Goal: Answer question/provide support: Share knowledge or assist other users

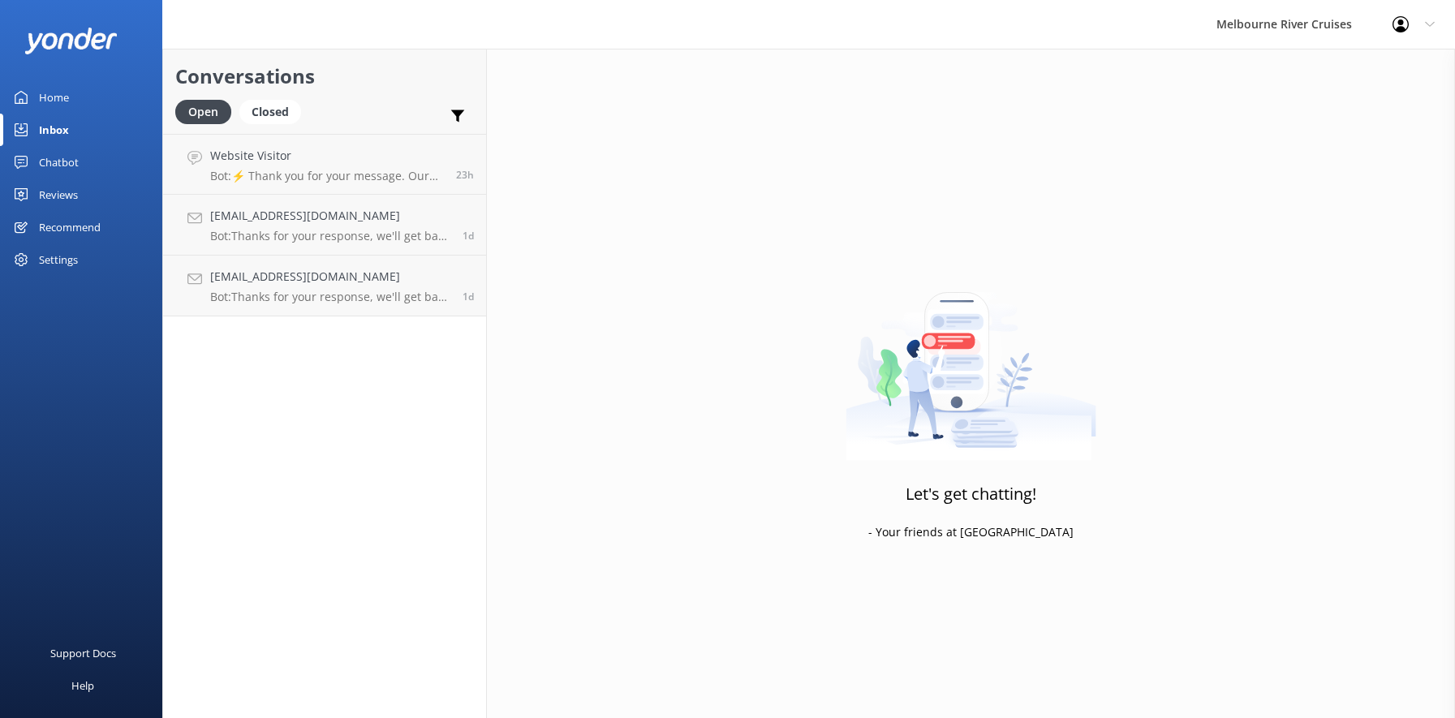
click at [45, 127] on div "Inbox" at bounding box center [54, 130] width 30 height 32
click at [53, 99] on div "Home" at bounding box center [54, 97] width 30 height 32
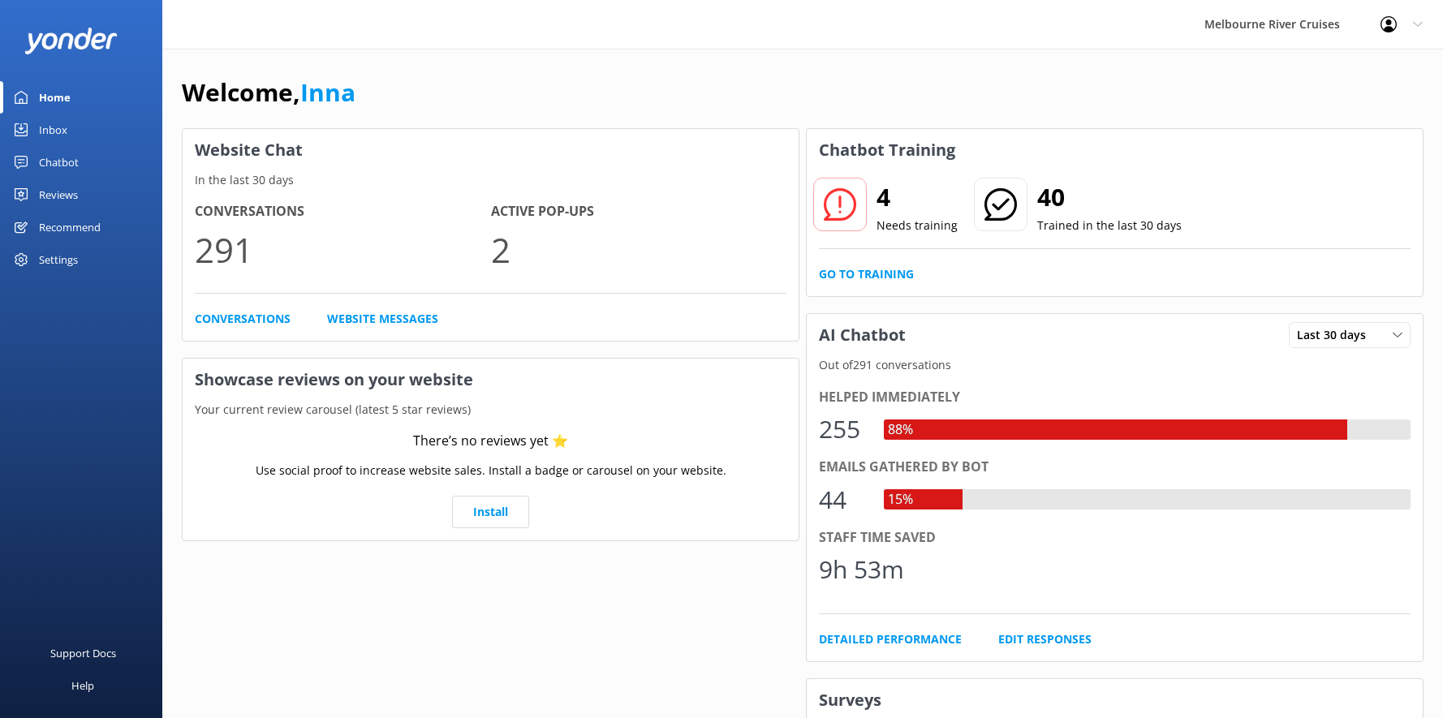
click at [51, 131] on div "Inbox" at bounding box center [53, 130] width 28 height 32
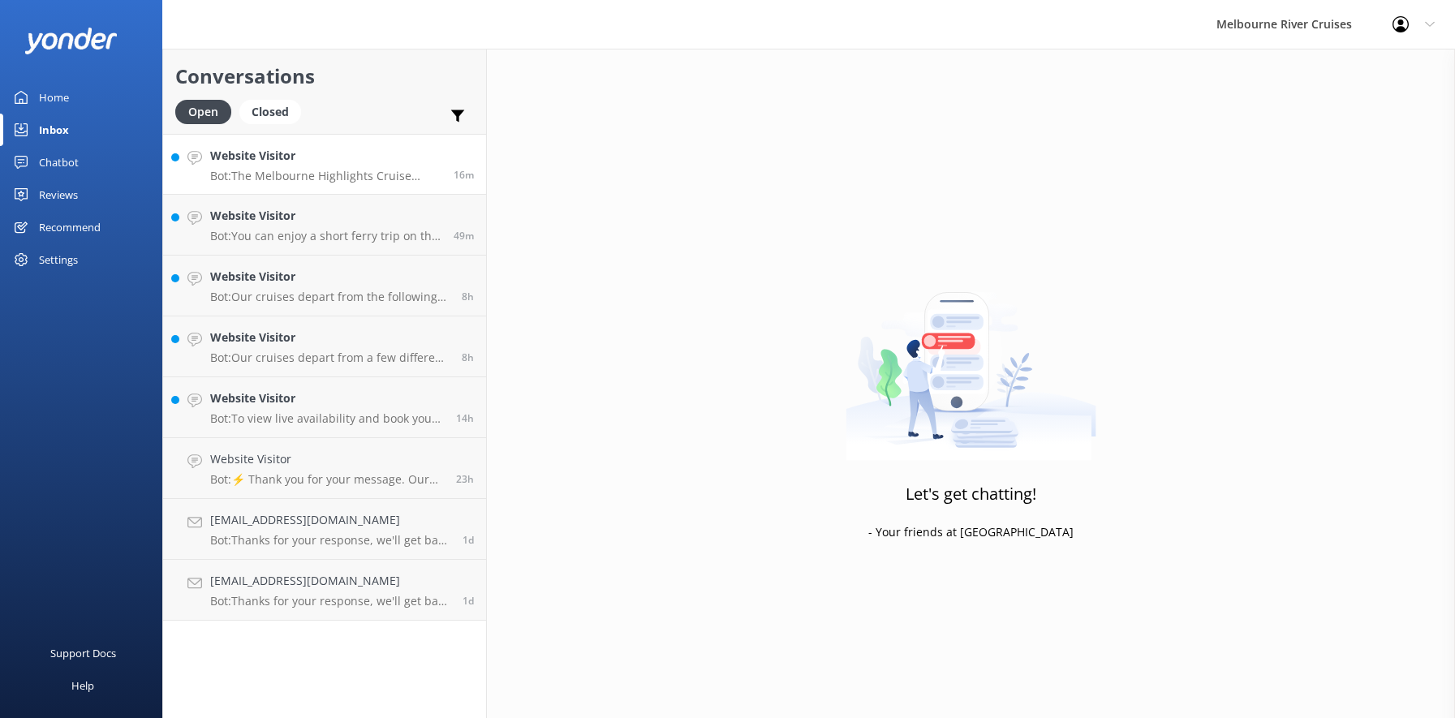
click at [308, 169] on p "Bot: The Melbourne Highlights Cruise offers a 2 to 2.5-hour sightseeing experie…" at bounding box center [325, 176] width 231 height 15
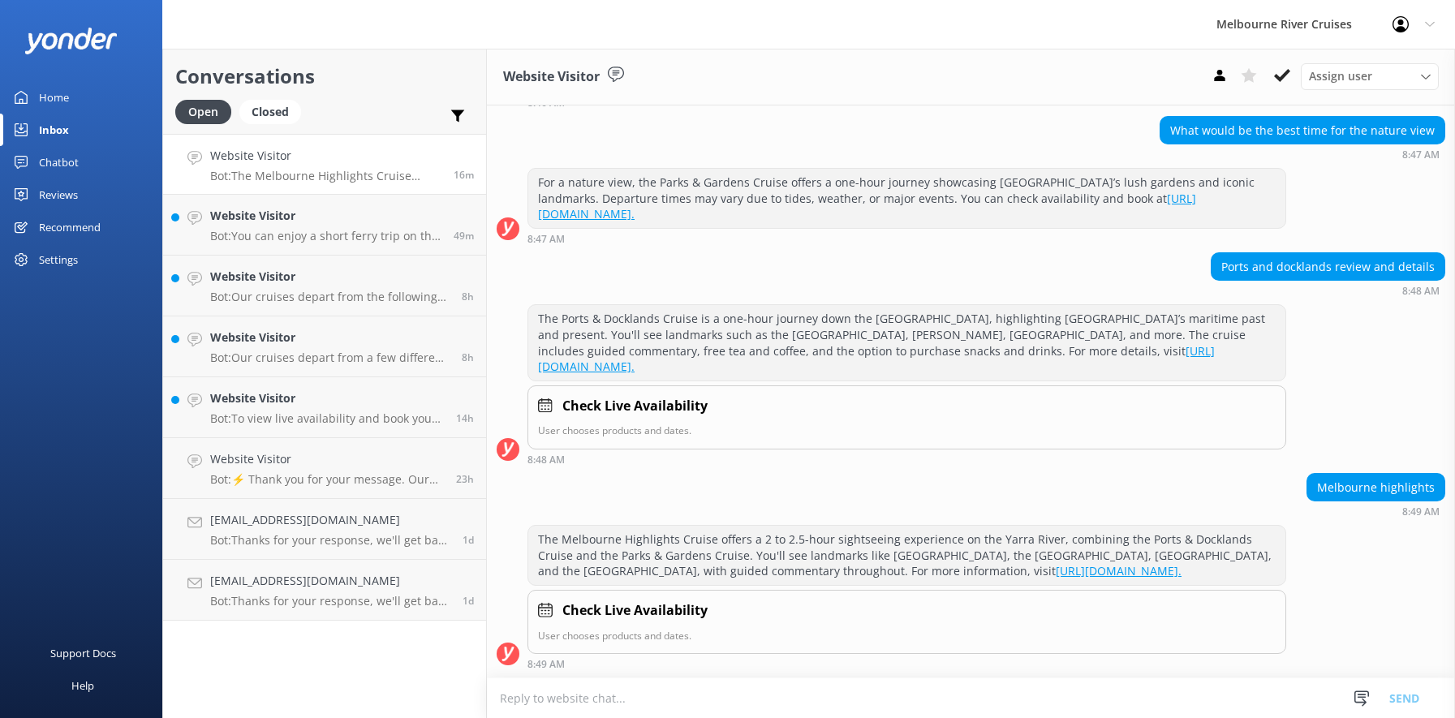
scroll to position [1419, 0]
click at [1280, 71] on icon at bounding box center [1282, 75] width 16 height 16
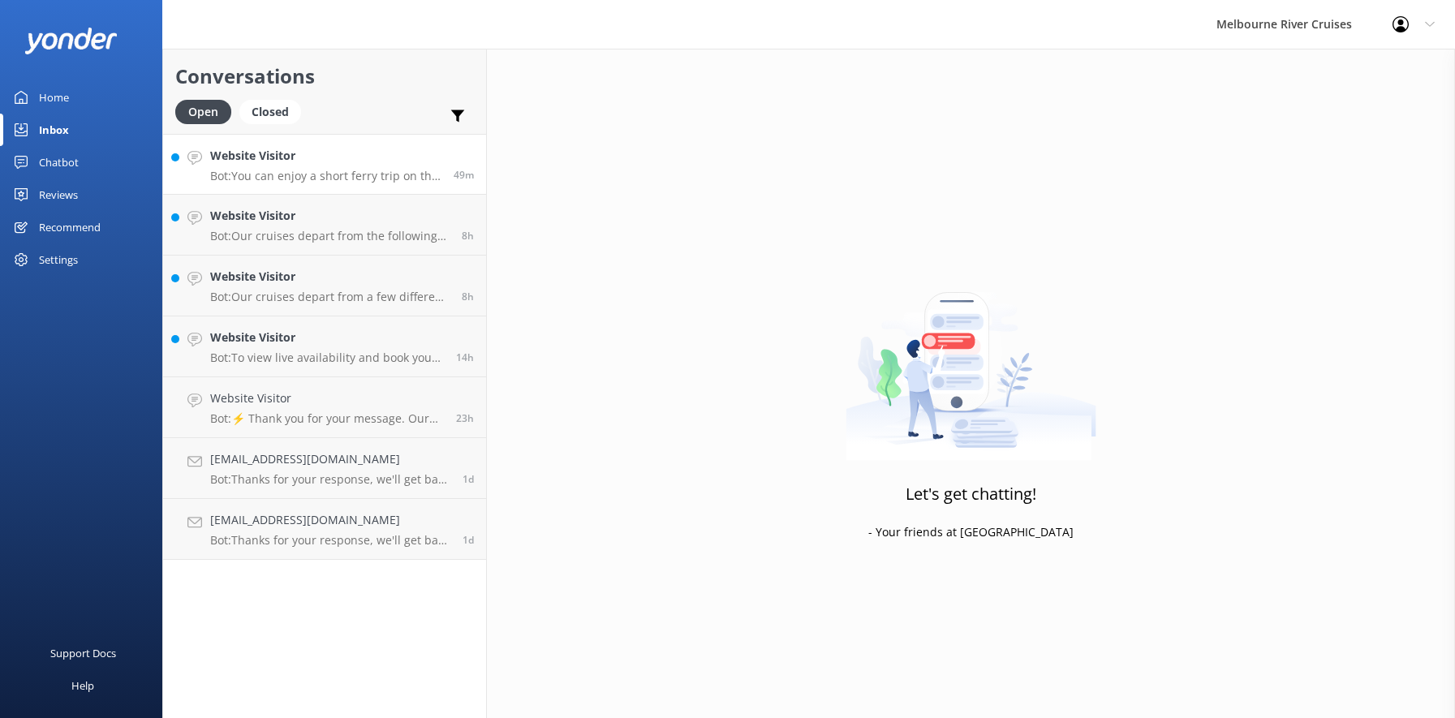
click at [287, 167] on div "Website Visitor Bot: You can enjoy a short ferry trip on the [GEOGRAPHIC_DATA].…" at bounding box center [325, 164] width 231 height 35
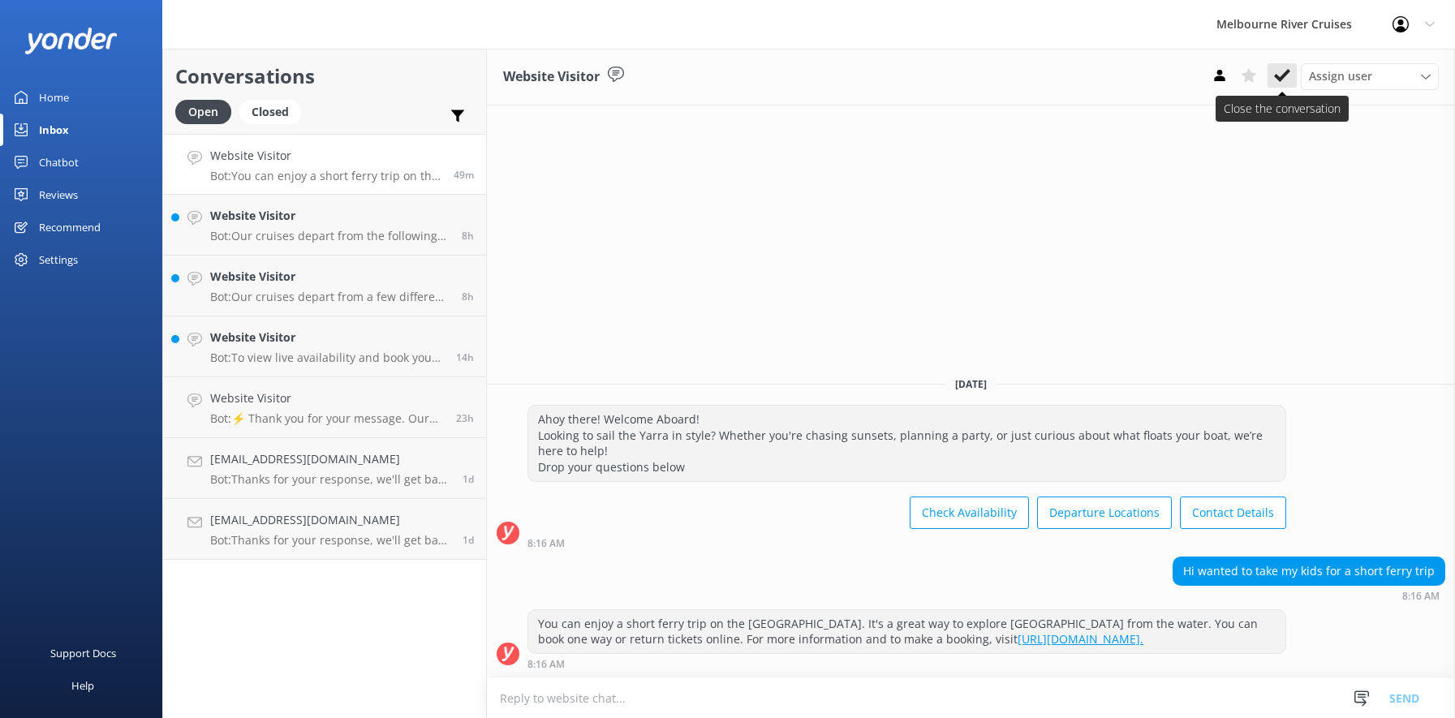
click at [1276, 81] on icon at bounding box center [1282, 75] width 16 height 16
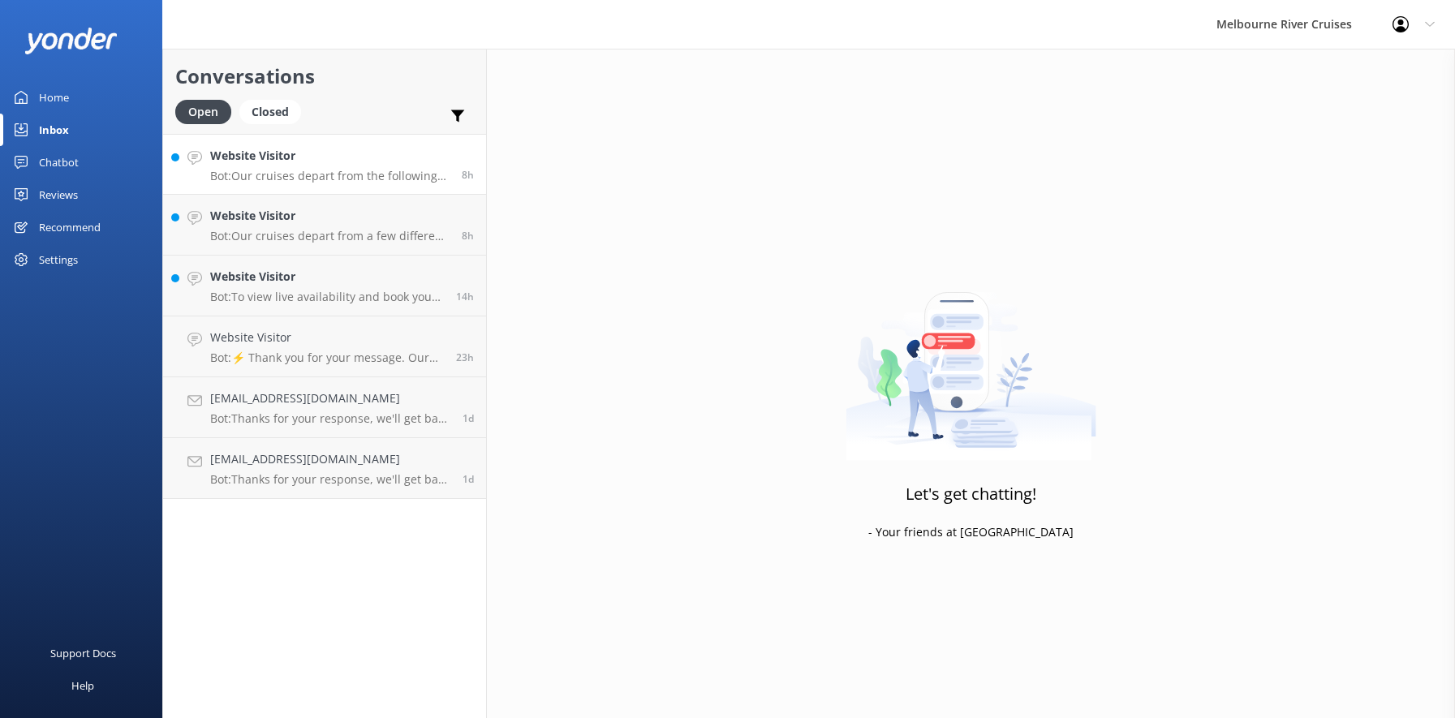
click at [325, 170] on p "Bot: Our cruises depart from the following locations: - Spirit of Melbourne Din…" at bounding box center [329, 176] width 239 height 15
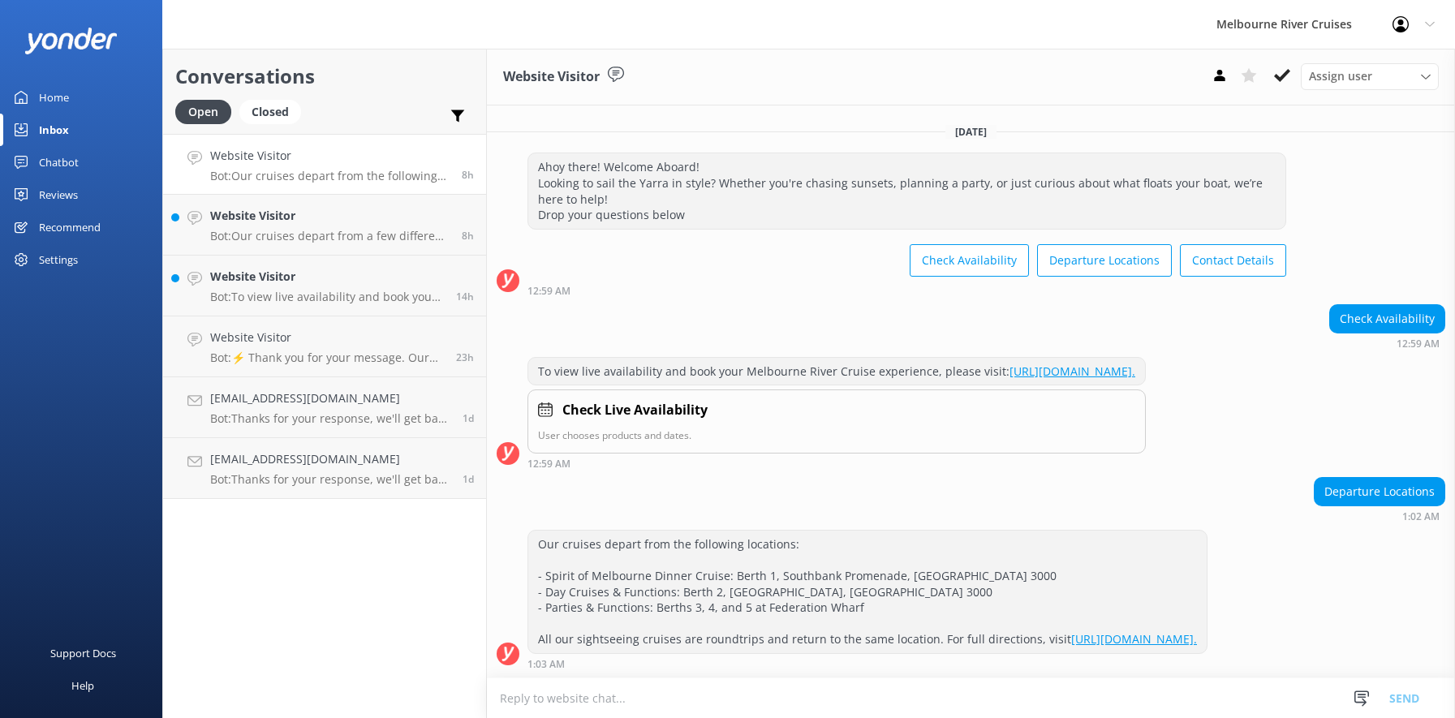
scroll to position [27, 0]
click at [1274, 74] on icon at bounding box center [1282, 75] width 16 height 16
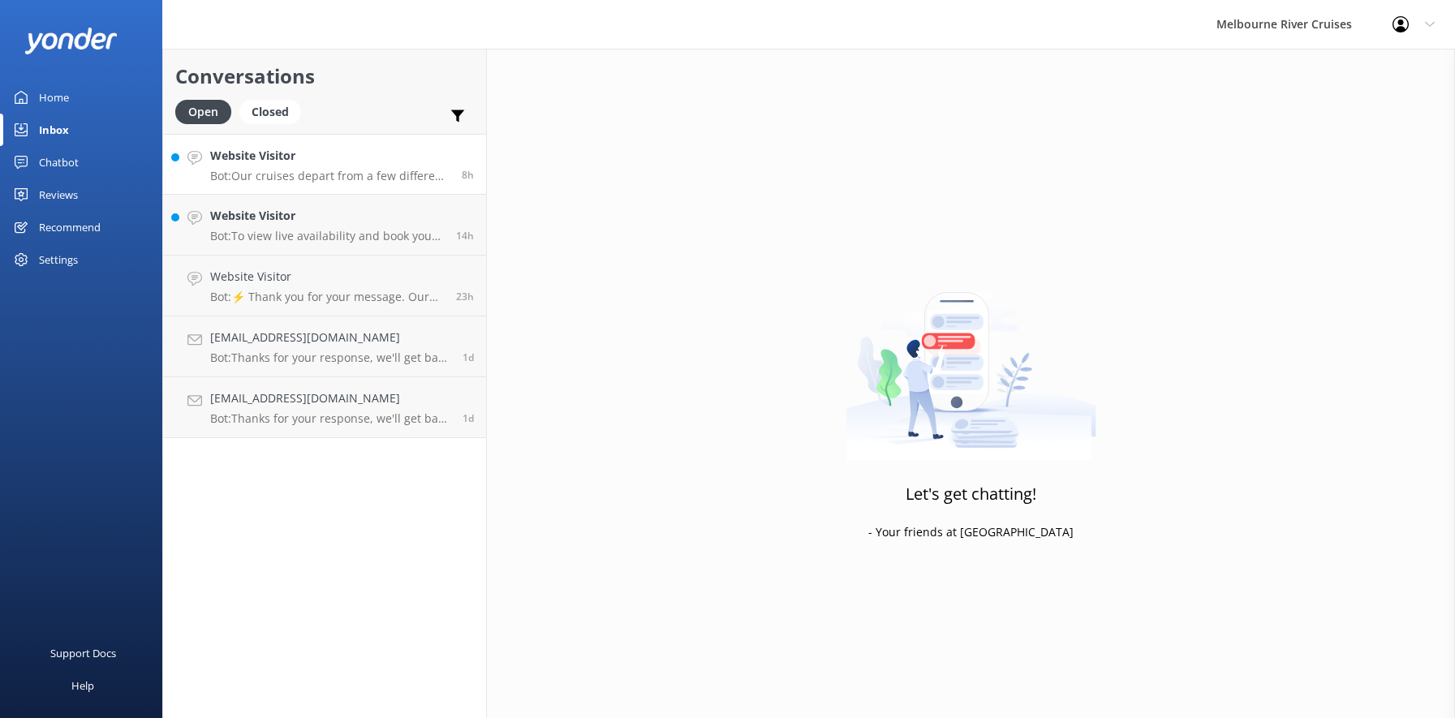
click at [364, 170] on p "Bot: Our cruises depart from a few different locations along [GEOGRAPHIC_DATA] …" at bounding box center [329, 176] width 239 height 15
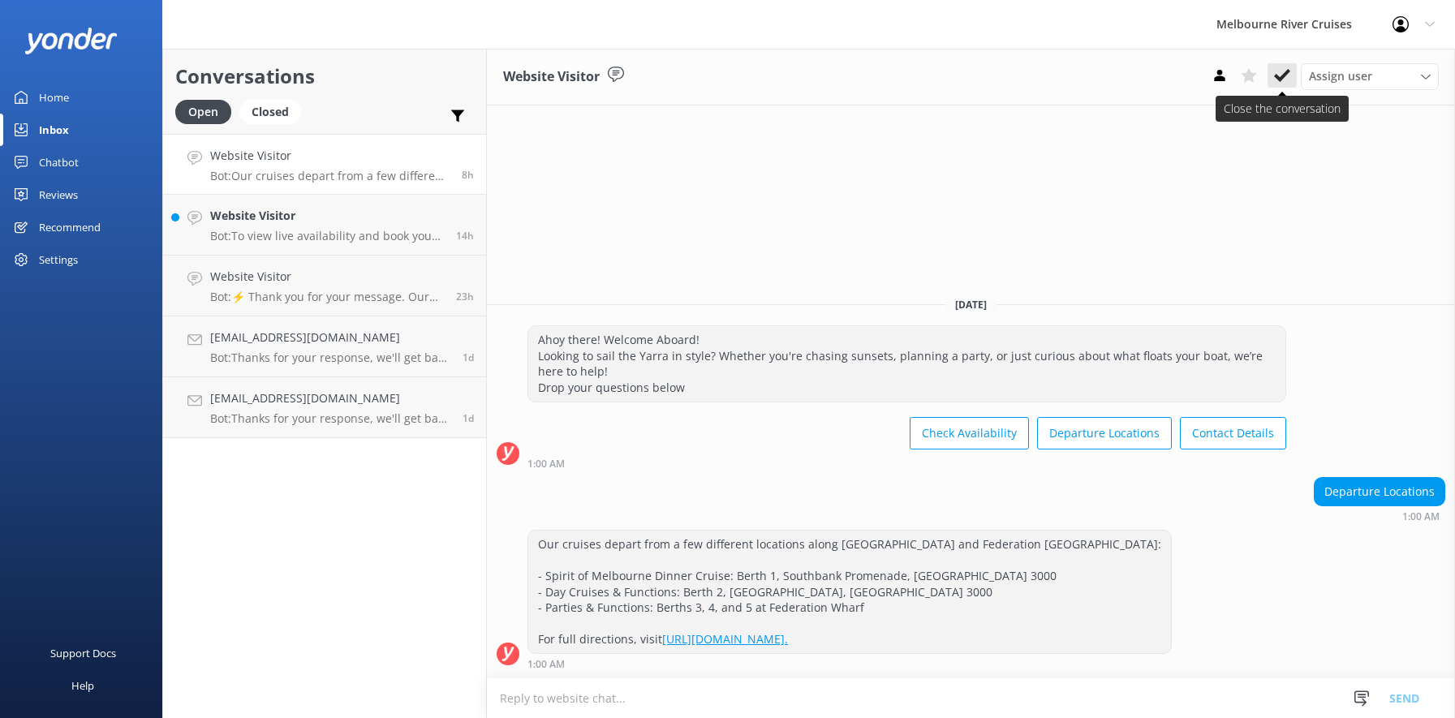
click at [1275, 73] on icon at bounding box center [1282, 75] width 16 height 16
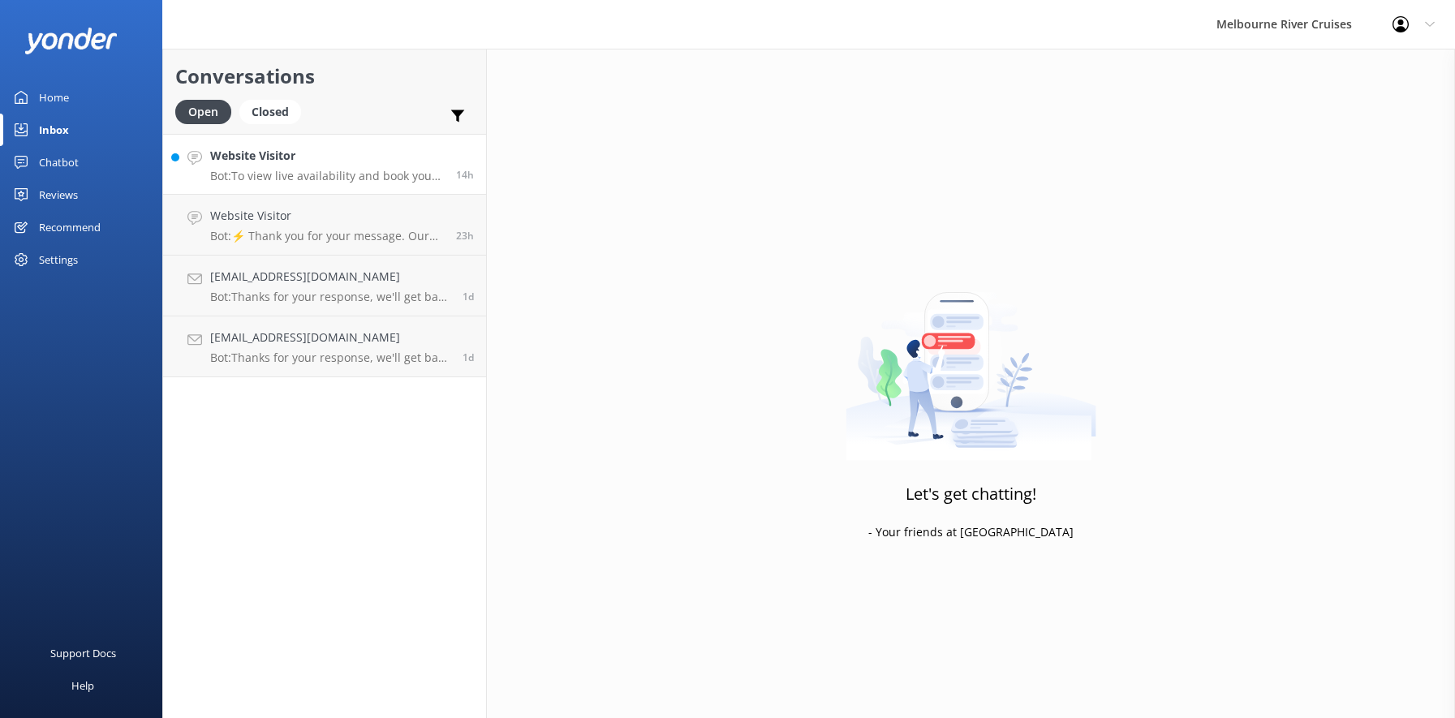
click at [311, 159] on h4 "Website Visitor" at bounding box center [327, 156] width 234 height 18
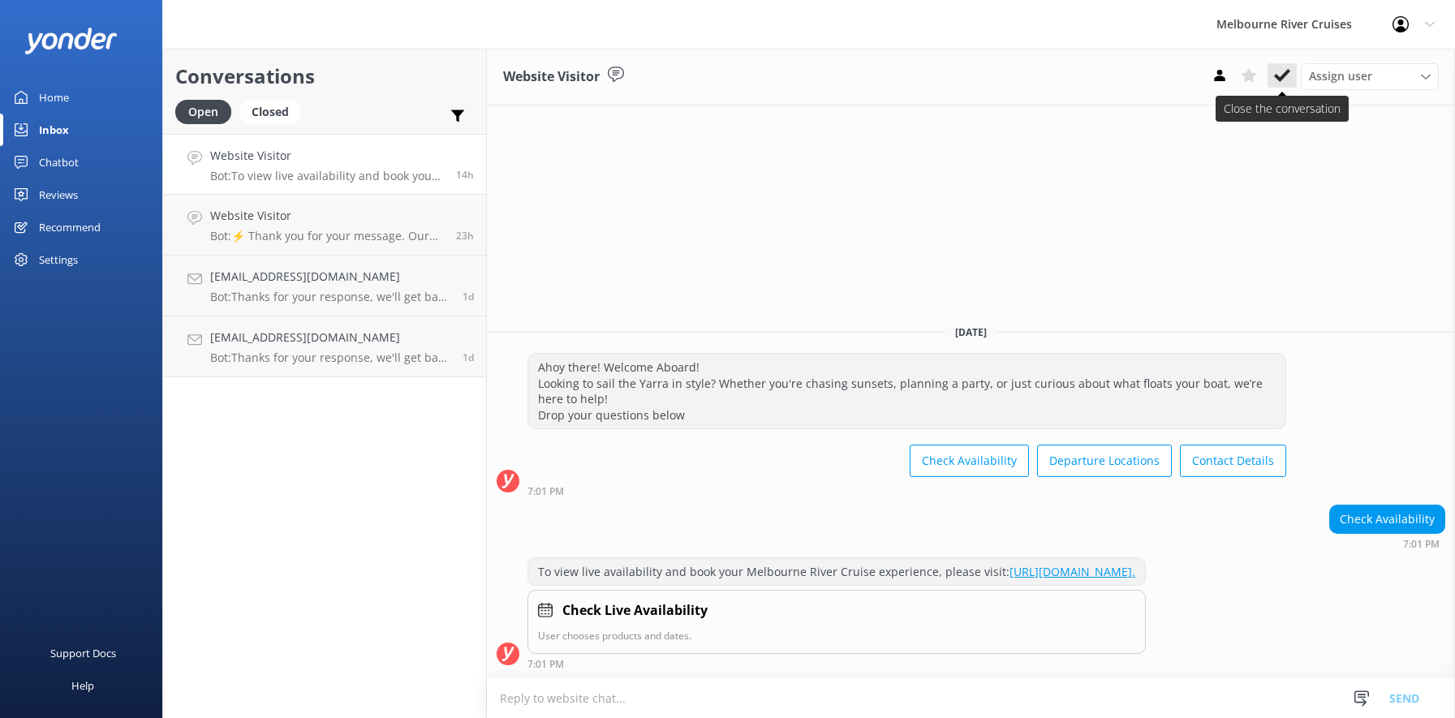
click at [1281, 74] on icon at bounding box center [1282, 75] width 16 height 16
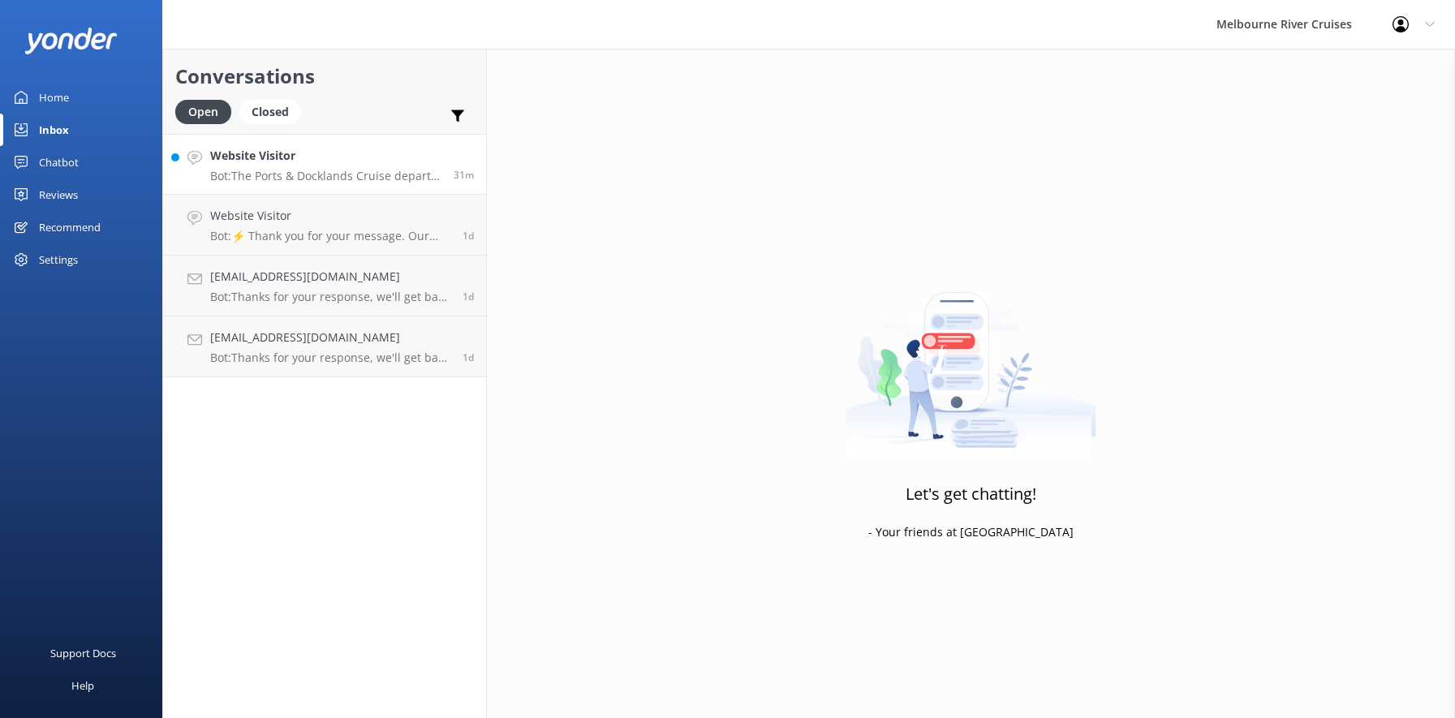
click at [252, 162] on h4 "Website Visitor" at bounding box center [325, 156] width 231 height 18
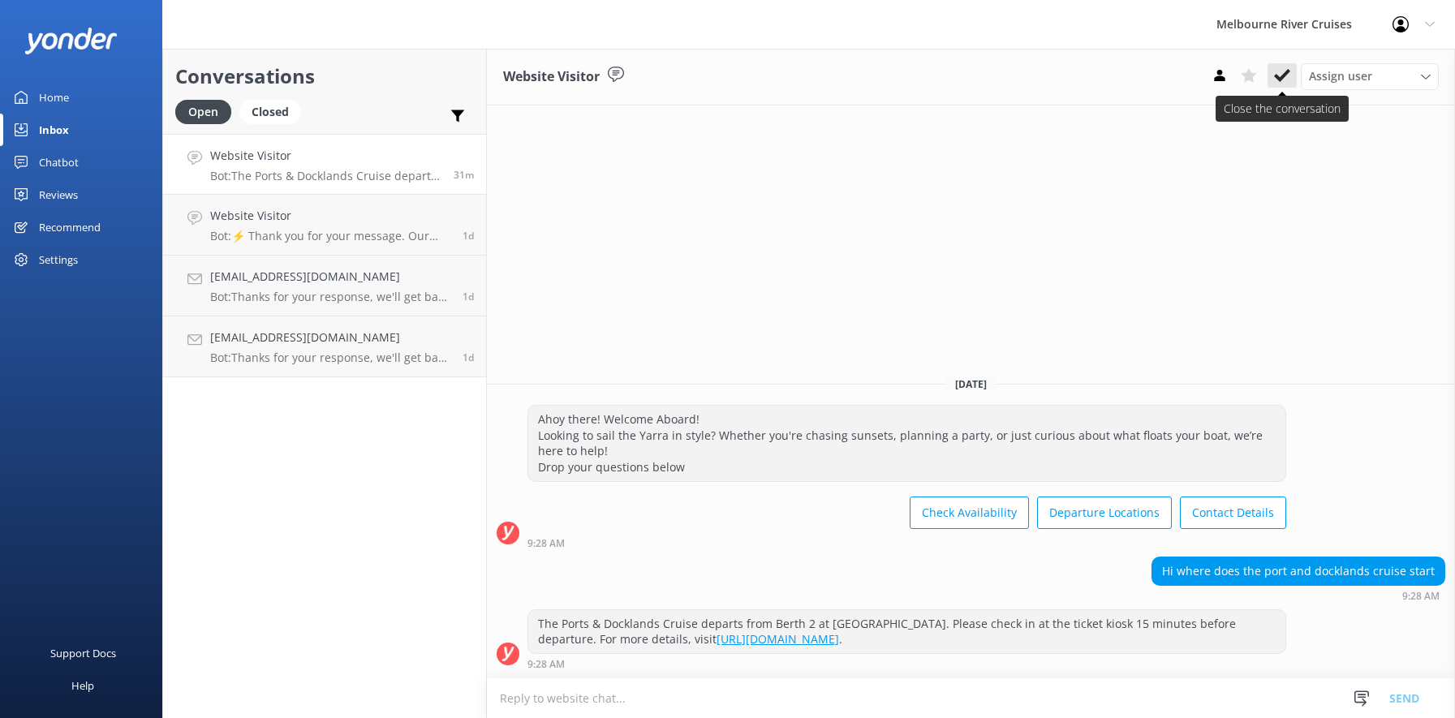
click at [1279, 77] on use at bounding box center [1282, 75] width 16 height 13
